Goal: Transaction & Acquisition: Purchase product/service

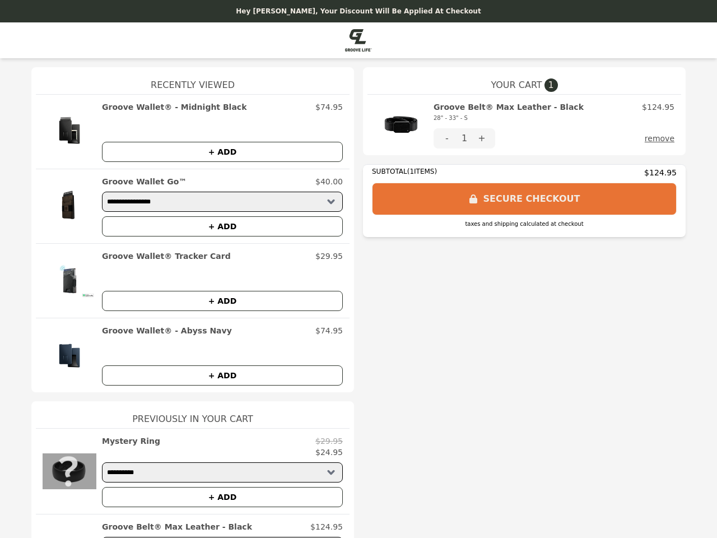
click at [397, 125] on img at bounding box center [401, 124] width 54 height 47
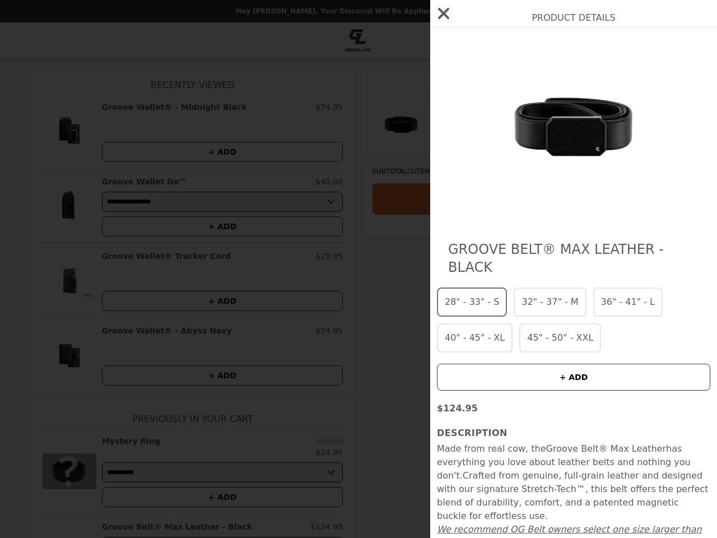
click at [550, 113] on div "Product Details Groove Belt® Max Leather - Black 28" - 33" - S 32" - 37" - M 36…" at bounding box center [358, 269] width 717 height 538
click at [443, 138] on div at bounding box center [574, 128] width 274 height 179
click at [478, 138] on div "Product Details Groove Belt® Max Leather - Black 28" - 33" - S 32" - 37" - M 36…" at bounding box center [358, 269] width 717 height 538
click at [657, 138] on button "remove" at bounding box center [660, 138] width 30 height 20
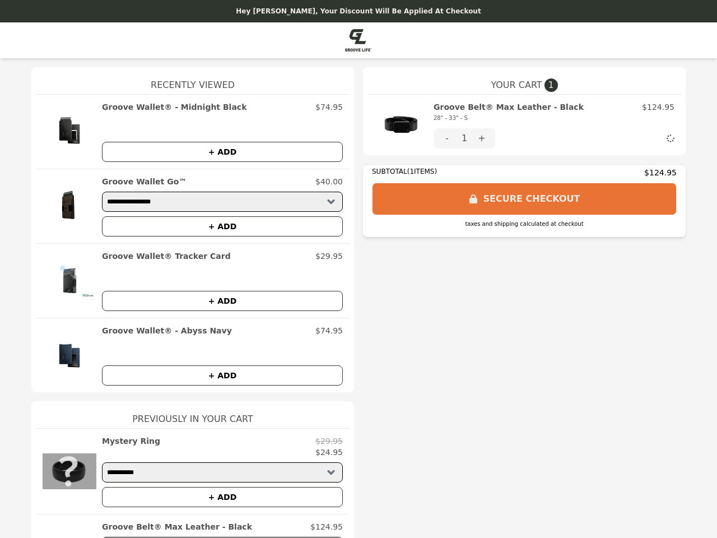
click at [65, 132] on img at bounding box center [70, 131] width 54 height 61
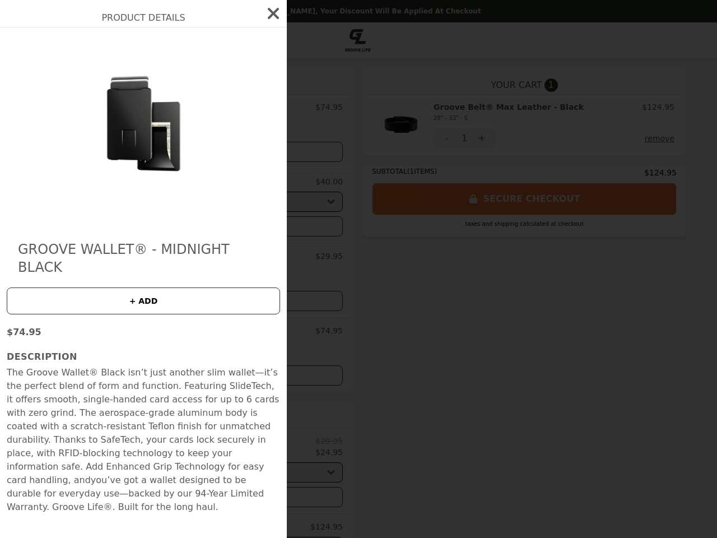
click at [218, 107] on div "Product Details Groove Wallet® - Midnight Black + ADD $74.95 Description The Gr…" at bounding box center [358, 269] width 717 height 538
click at [218, 152] on img at bounding box center [143, 128] width 205 height 179
click at [65, 206] on div "Product Details Groove Wallet® - Midnight Black + ADD $74.95 Description The Gr…" at bounding box center [358, 269] width 717 height 538
